Goal: Transaction & Acquisition: Purchase product/service

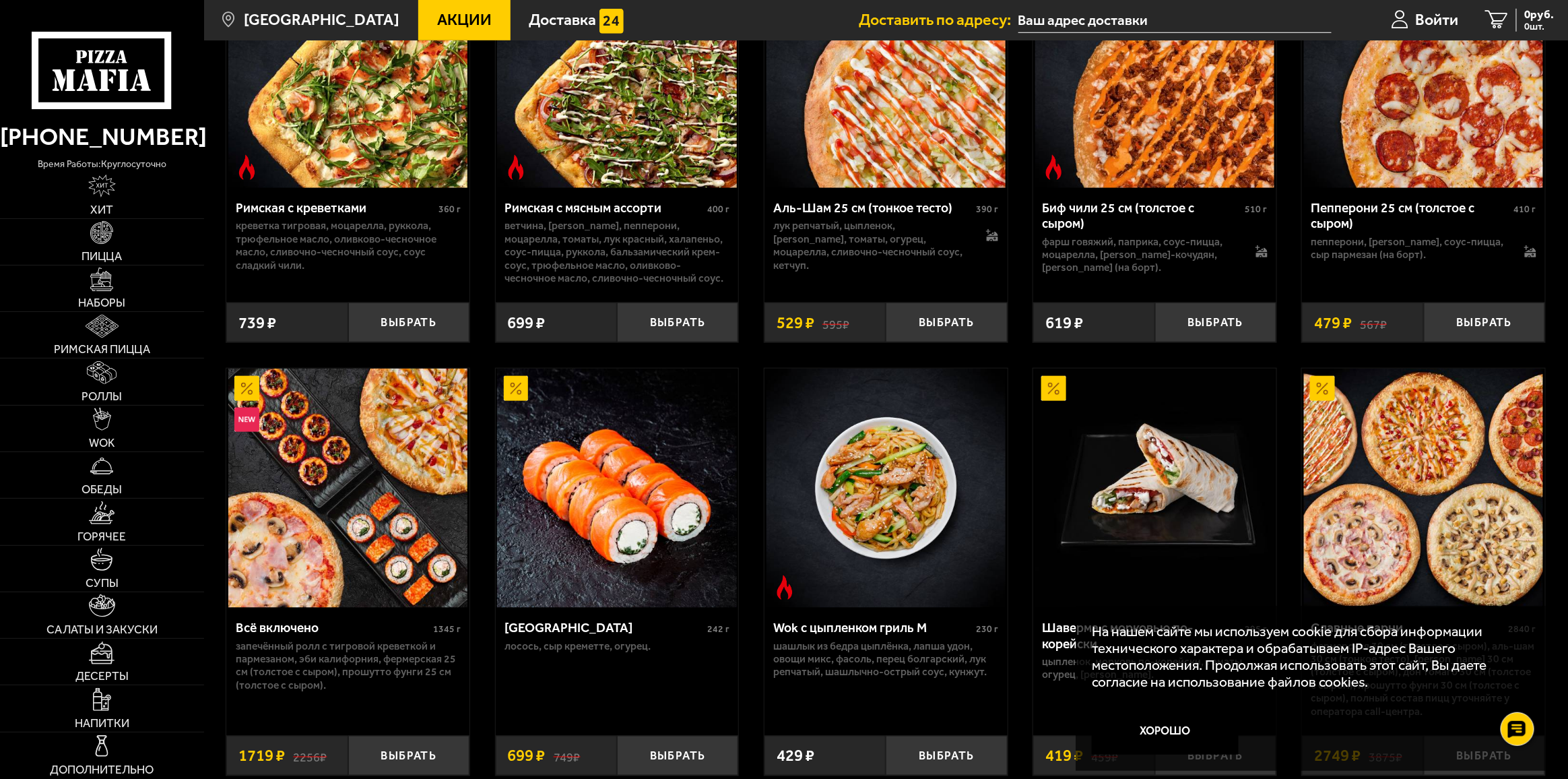
scroll to position [606, 0]
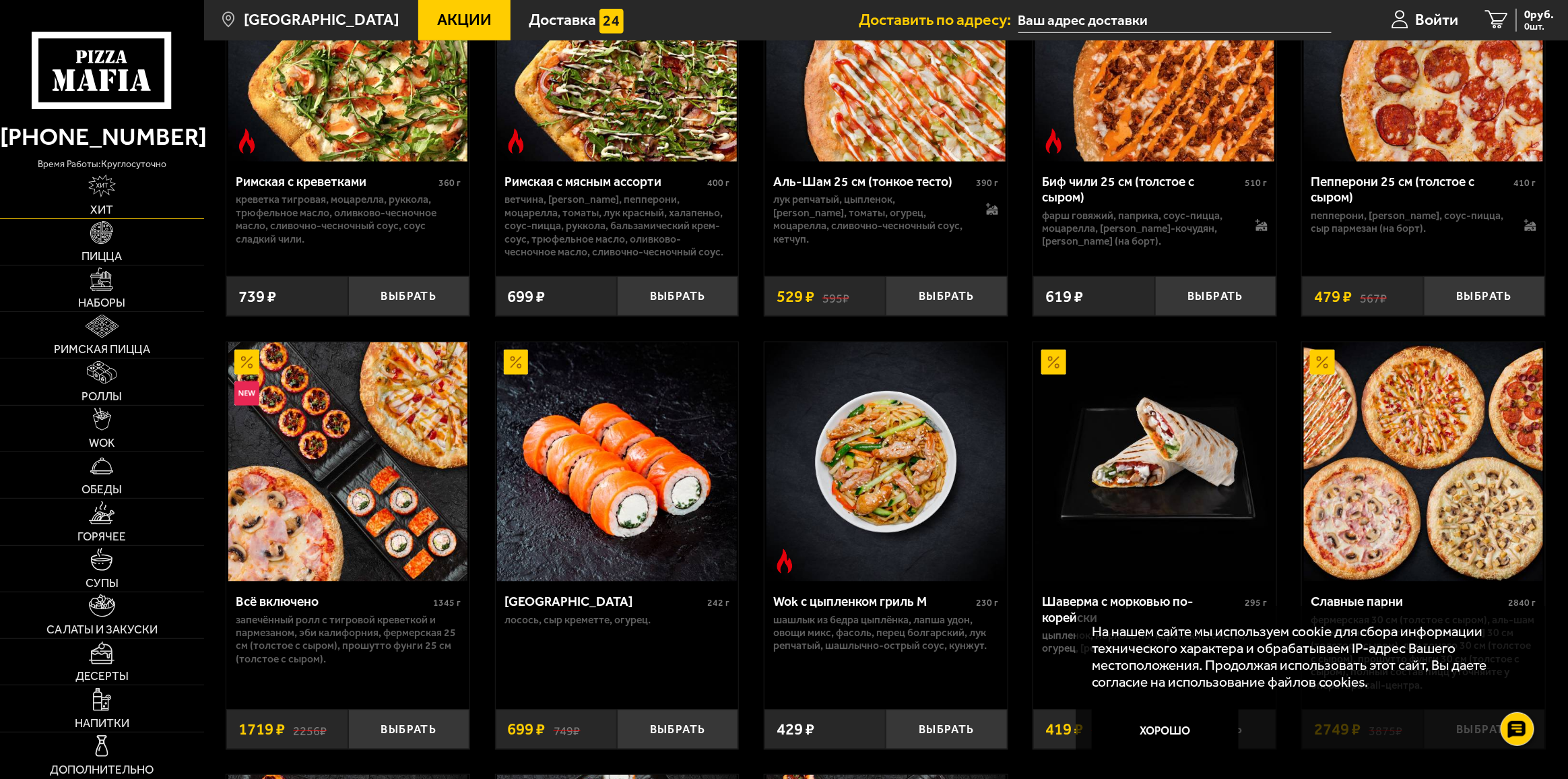
click at [93, 204] on span "Хит" at bounding box center [101, 210] width 23 height 11
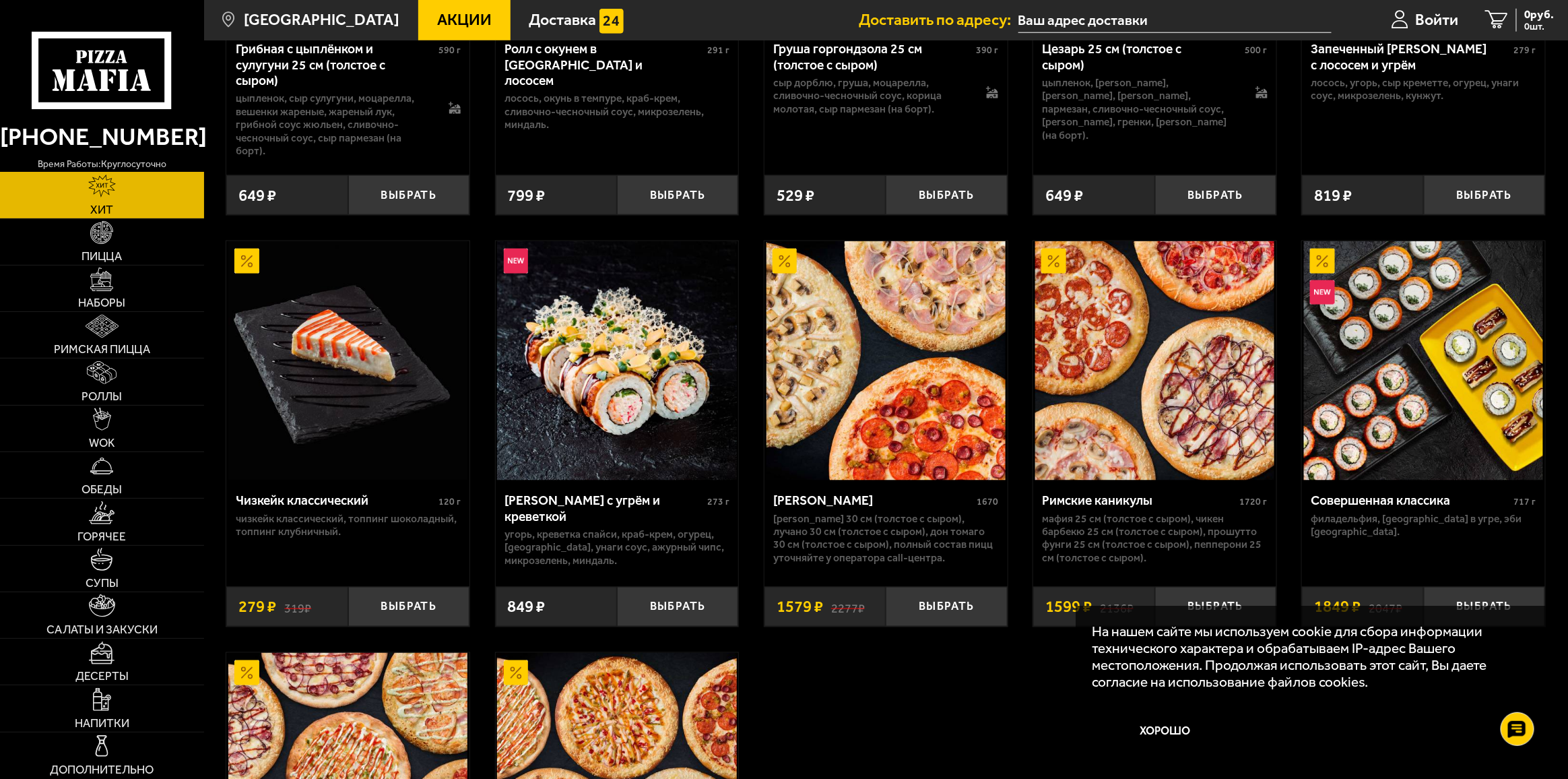
scroll to position [809, 0]
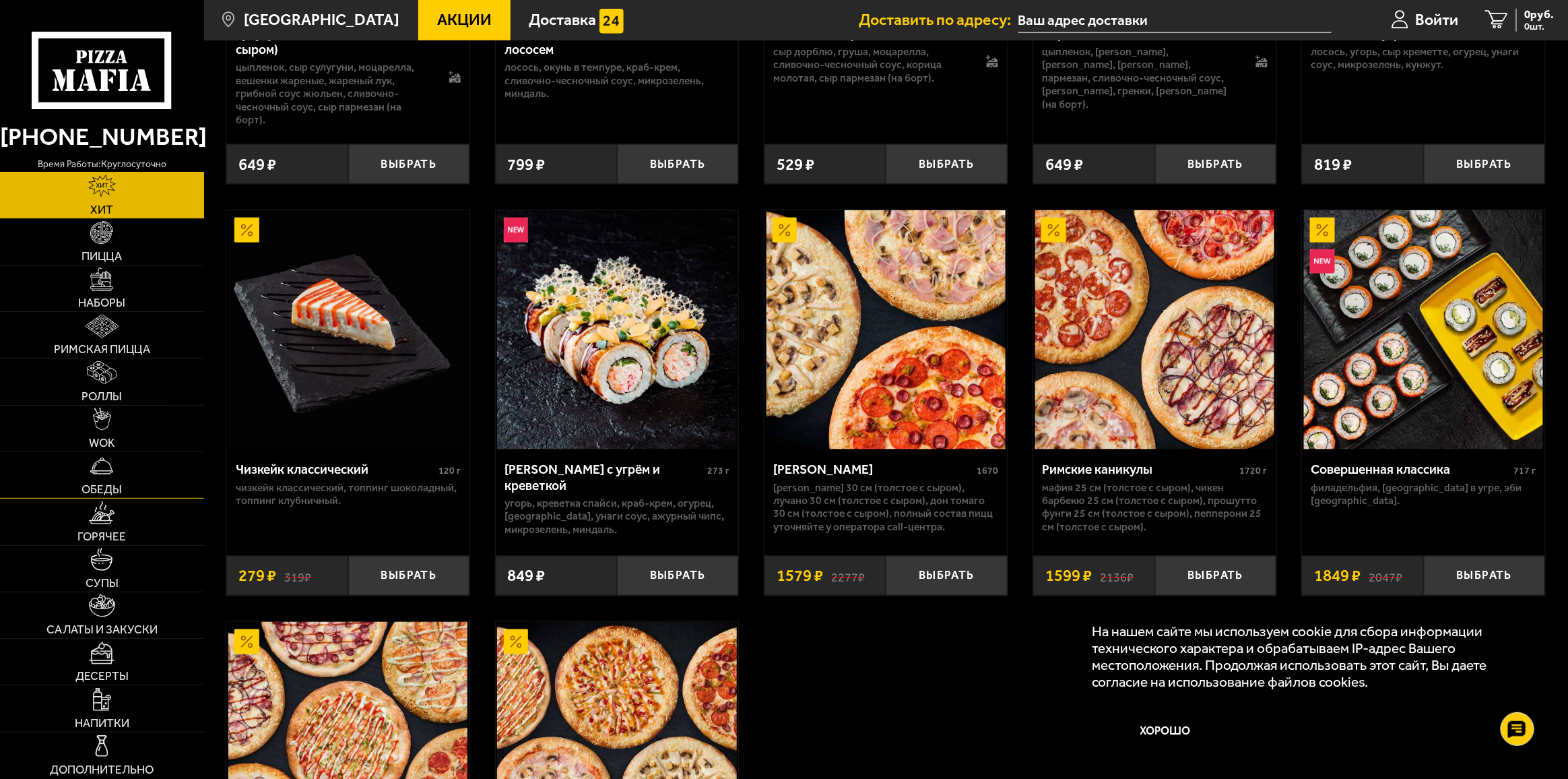
click at [105, 484] on span "Обеды" at bounding box center [101, 489] width 41 height 11
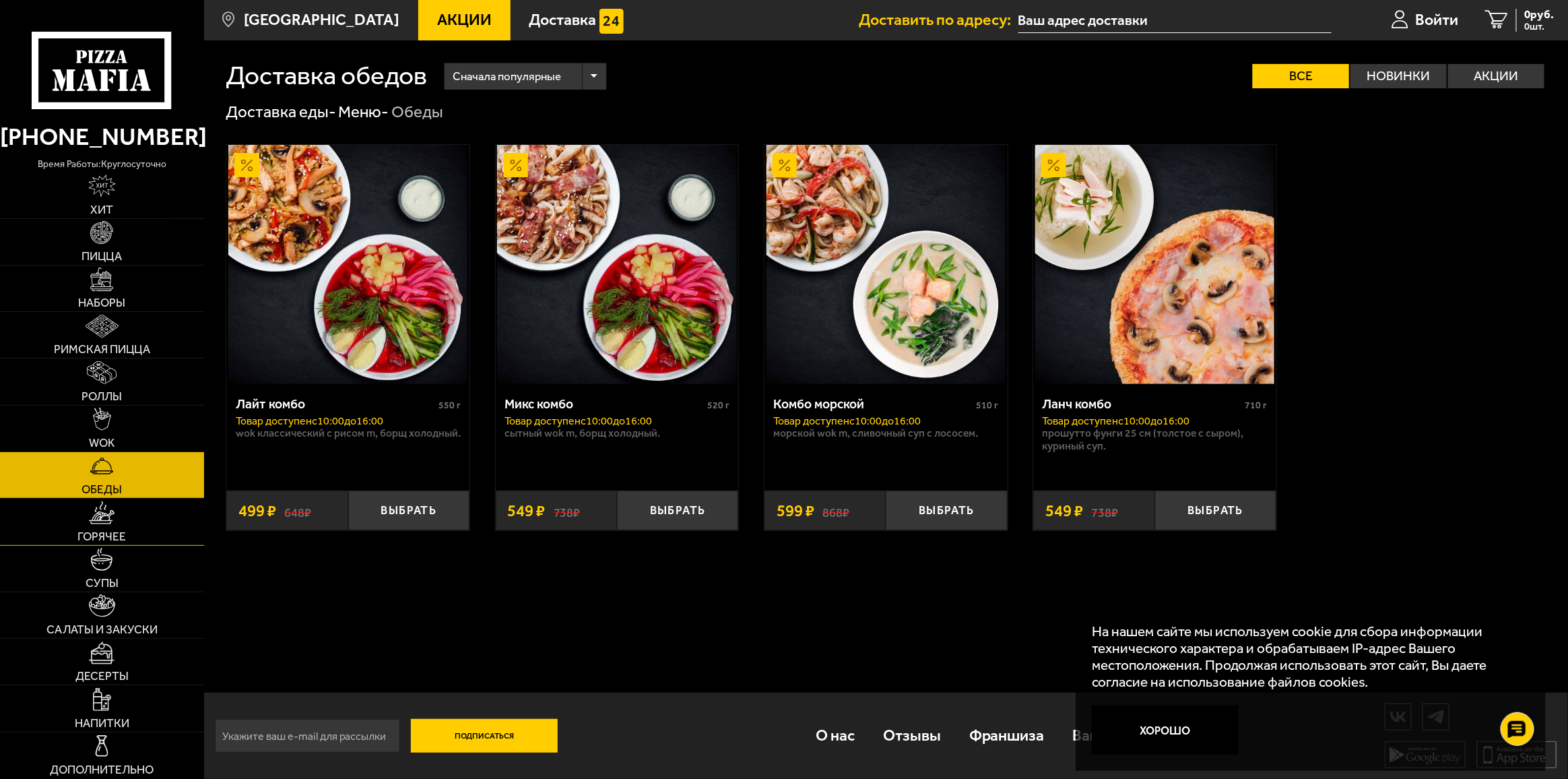
click at [124, 529] on link "Горячее" at bounding box center [102, 521] width 204 height 46
